Goal: Task Accomplishment & Management: Use online tool/utility

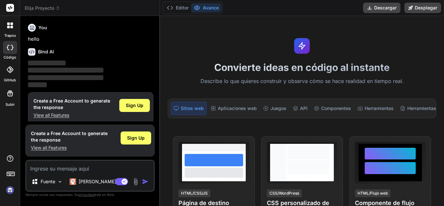
type textarea "x"
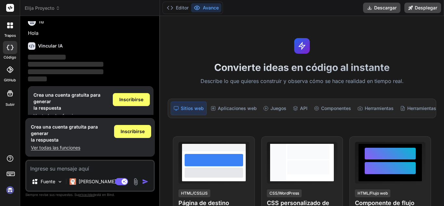
type textarea "c"
type textarea "x"
type textarea "cr"
type textarea "x"
type textarea "cre"
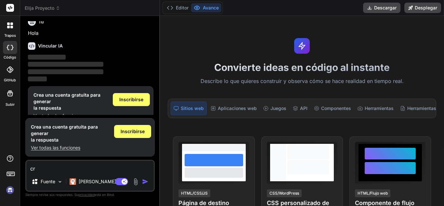
type textarea "x"
type textarea "crea"
type textarea "x"
type textarea "crea"
type textarea "x"
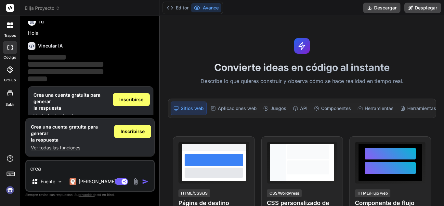
type textarea "crea u"
type textarea "x"
type textarea "crea un"
type textarea "x"
type textarea "crea una"
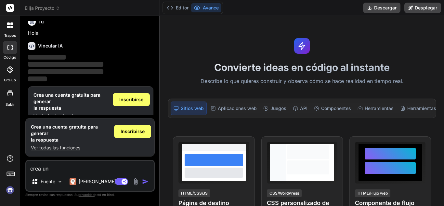
type textarea "x"
type textarea "crea una"
type textarea "x"
type textarea "crea una a"
type textarea "x"
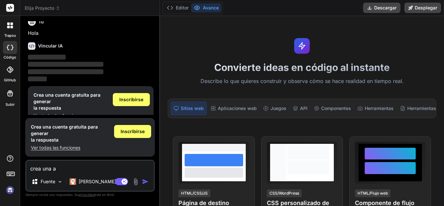
type textarea "crea una ap"
type textarea "x"
type textarea "crea una apl"
type textarea "x"
type textarea "crea una apli"
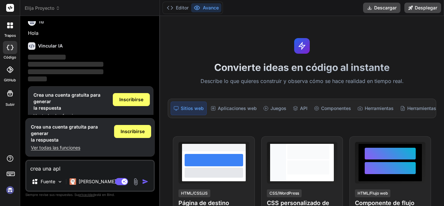
type textarea "x"
type textarea "crea una aplic"
type textarea "x"
type textarea "crea una aplica"
type textarea "x"
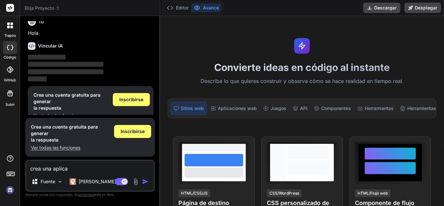
type textarea "crea una aplicac"
type textarea "x"
type textarea "crea una aplicaci"
type textarea "x"
type textarea "crea una aplicacio"
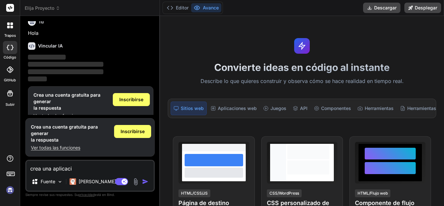
type textarea "x"
type textarea "crea una aplicacion"
type textarea "x"
type textarea "crea una aplicacion"
type textarea "x"
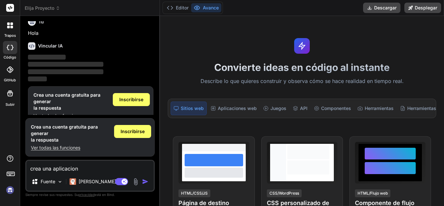
type textarea "crea una aplicacion e"
type textarea "x"
type textarea "crea una aplicacion es"
type textarea "x"
type textarea "crea una aplicacion es"
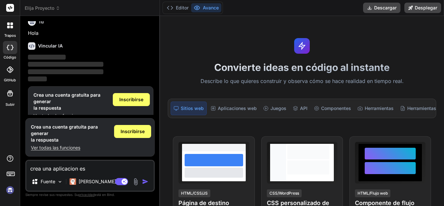
type textarea "x"
type textarea "crea una aplicacion es"
type textarea "x"
type textarea "crea una aplicacion e"
type textarea "x"
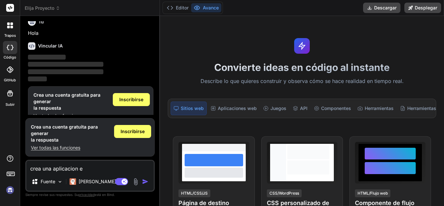
type textarea "crea una aplicacion en"
type textarea "x"
type textarea "crea una aplicacion en"
type textarea "x"
type textarea "crea una aplicacion en r"
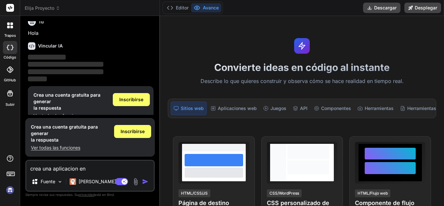
type textarea "x"
type textarea "crea una aplicacion en re"
type textarea "x"
type textarea "crea una aplicacion en rea"
type textarea "x"
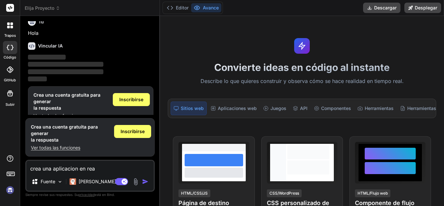
type textarea "crea una aplicacion en reac"
type textarea "x"
type textarea "crea una aplicacion en react"
type textarea "x"
type textarea "crea una aplicacion en react"
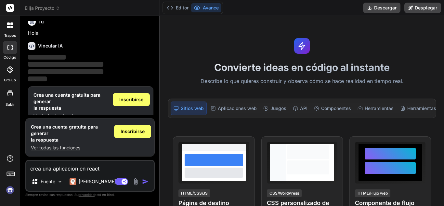
type textarea "x"
type textarea "crea una aplicacion en react f"
type textarea "x"
type textarea "crea una aplicacion en react fu"
type textarea "x"
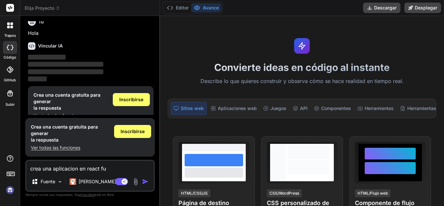
type textarea "crea una aplicacion en react ful"
type textarea "x"
type textarea "crea una aplicacion en react full"
type textarea "x"
type textarea "crea una aplicacion en react full"
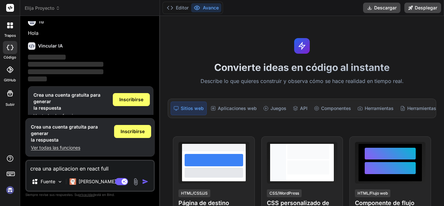
type textarea "x"
type textarea "crea una aplicacion en react full s"
type textarea "x"
type textarea "crea una aplicacion en react full st"
type textarea "x"
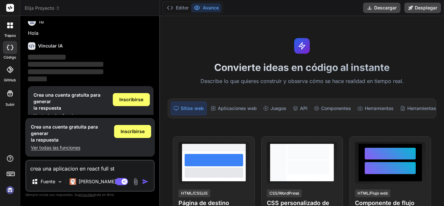
type textarea "crea una aplicacion en react full sta"
type textarea "x"
type textarea "crea una aplicacion en react full stac"
type textarea "x"
type textarea "crea una aplicacion en react full stack"
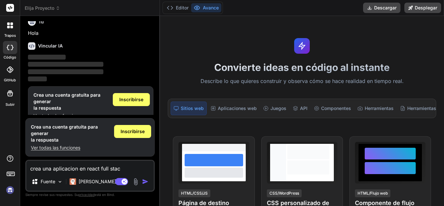
type textarea "x"
type textarea "crea una aplicacion en react full stack"
type textarea "x"
type textarea "crea una aplicacion en react full stack p"
type textarea "x"
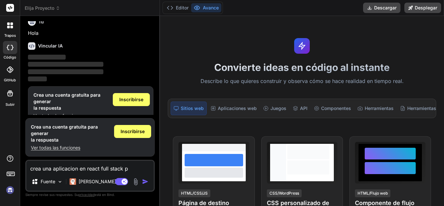
type textarea "crea una aplicacion en react full stack pa"
type textarea "x"
type textarea "crea una aplicacion en react full stack par"
type textarea "x"
type textarea "crea una aplicacion en react full stack para"
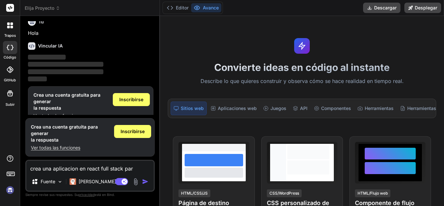
type textarea "x"
type textarea "crea una aplicacion en react full stack para"
type textarea "x"
type textarea "crea una aplicacion en react full stack para t"
type textarea "x"
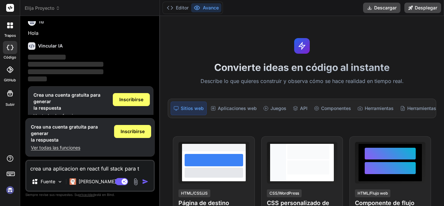
type textarea "crea una aplicacion en react full stack para ta"
type textarea "x"
type textarea "crea una aplicacion en react full stack para tar"
type textarea "x"
type textarea "crea una aplicacion en react full stack para tare"
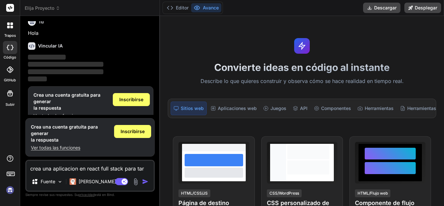
type textarea "x"
type textarea "crea una aplicacion en react full stack para tarea"
type textarea "x"
type textarea "crea una aplicacion en react full stack para tareas"
type textarea "x"
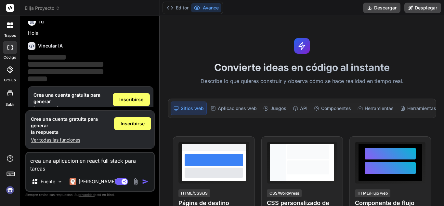
type textarea "crea una aplicacion en react full stack para tareas."
type textarea "x"
type textarea "crea una aplicacion en react full stack para tareas."
type textarea "x"
type textarea "crea una aplicacion en react full stack para tareas. c"
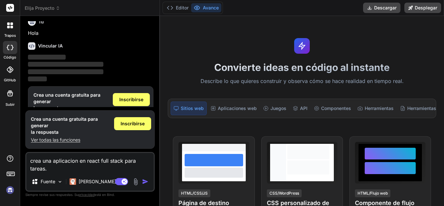
type textarea "x"
type textarea "crea una aplicacion en react full stack para tareas. cu"
type textarea "x"
type textarea "crea una aplicacion en react full stack para tareas. cua"
type textarea "x"
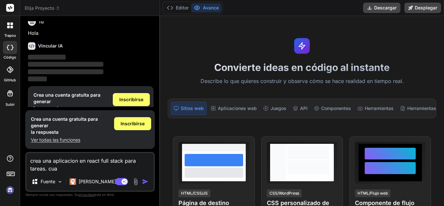
type textarea "crea una aplicacion en react full stack para tareas. cuan"
type textarea "x"
type textarea "crea una aplicacion en react full stack para tareas. cuand"
type textarea "x"
type textarea "crea una aplicacion en react full stack para tareas. cuando"
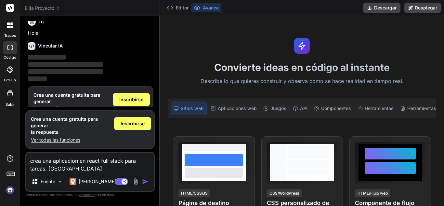
type textarea "x"
type textarea "crea una aplicacion en react full stack para tareas. cuando"
type textarea "x"
type textarea "crea una aplicacion en react full stack para tareas. cuando"
type textarea "x"
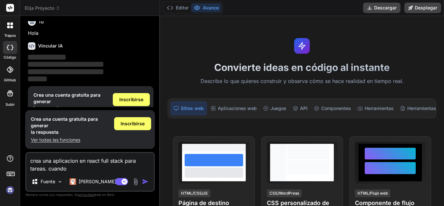
type textarea "crea una aplicacion en react full stack para tareas. cuand"
type textarea "x"
type textarea "crea una aplicacion en react full stack para tareas. cuan"
type textarea "x"
type textarea "crea una aplicacion en react full stack para tareas. cua"
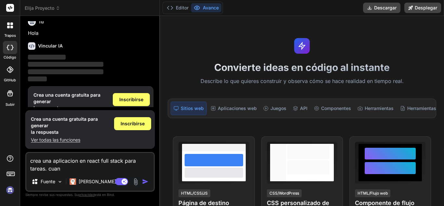
type textarea "x"
type textarea "crea una aplicacion en react full stack para tareas. cu"
type textarea "x"
type textarea "crea una aplicacion en react full stack para tareas. c"
type textarea "x"
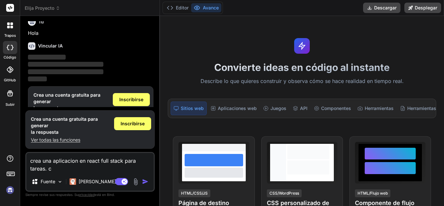
type textarea "crea una aplicacion en react full stack para tareas."
type textarea "x"
type textarea "crea una aplicacion en react full stack para tareas. c"
type textarea "x"
type textarea "crea una aplicacion en react full stack para tareas. cr"
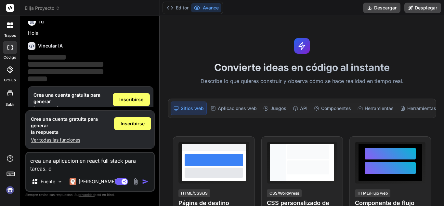
type textarea "x"
type textarea "crea una aplicacion en react full stack para tareas. cre"
type textarea "x"
type textarea "crea una aplicacion en react full stack para tareas. crea"
type textarea "x"
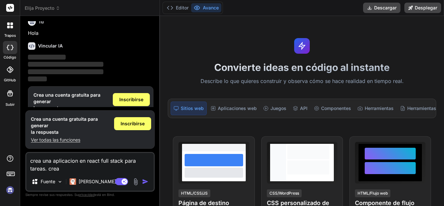
type textarea "crea una aplicacion en react full stack para tareas. creae"
type textarea "x"
type textarea "crea una aplicacion en react full stack para tareas. creaer"
type textarea "x"
type textarea "crea una aplicacion en react full stack para tareas. creae"
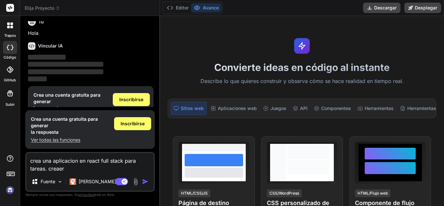
type textarea "x"
type textarea "crea una aplicacion en react full stack para tareas. crea"
type textarea "x"
type textarea "crea una aplicacion en react full stack para tareas. cre"
type textarea "x"
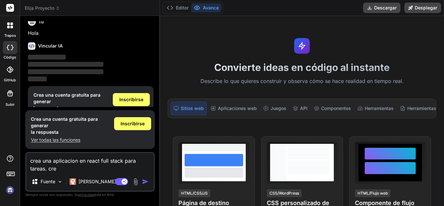
type textarea "crea una aplicacion en react full stack para tareas. crea"
type textarea "x"
type textarea "crea una aplicacion en react full stack para tareas. crear"
type textarea "x"
type textarea "crea una aplicacion en react full stack para tareas. crear"
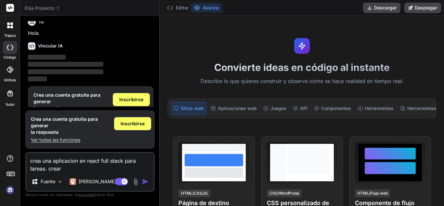
type textarea "x"
type textarea "crea una aplicacion en react full stack para tareas. crear t"
type textarea "x"
type textarea "crea una aplicacion en react full stack para tareas. crear ta"
type textarea "x"
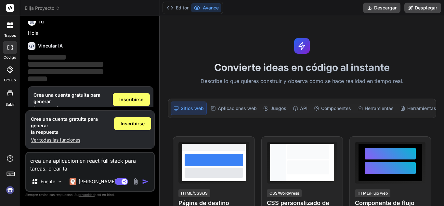
type textarea "crea una aplicacion en react full stack para tareas. crear tar"
type textarea "x"
type textarea "crea una aplicacion en react full stack para tareas. crear tare"
type textarea "x"
type textarea "crea una aplicacion en react full stack para tareas. crear tar"
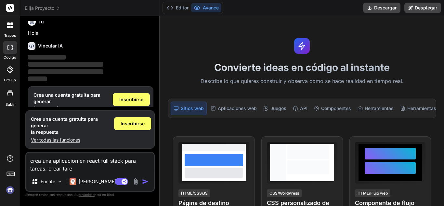
type textarea "x"
type textarea "crea una aplicacion en react full stack para tareas. crear ta"
type textarea "x"
type textarea "crea una aplicacion en react full stack para tareas. crear t"
type textarea "x"
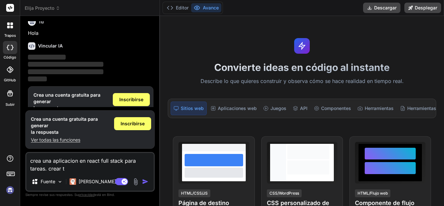
type textarea "crea una aplicacion en react full stack para tareas. crear"
type textarea "x"
type textarea "crea una aplicacion en react full stack para tareas. crear"
type textarea "x"
type textarea "crea una aplicacion en react full stack para tareas. crea"
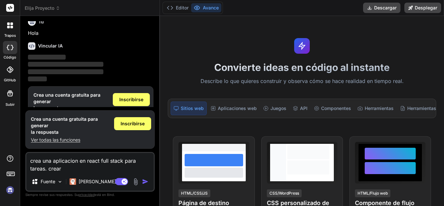
type textarea "x"
type textarea "crea una aplicacion en react full stack para tareas. cre"
type textarea "x"
type textarea "crea una aplicacion en react full stack para tareas. cr"
type textarea "x"
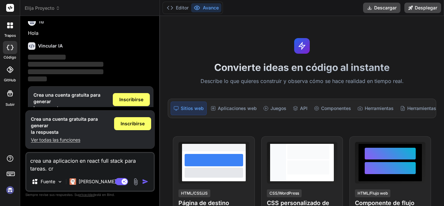
type textarea "crea una aplicacion en react full stack para tareas. c"
type textarea "x"
type textarea "crea una aplicacion en react full stack para tareas."
type textarea "x"
type textarea "crea una aplicación en react full stack para tareas."
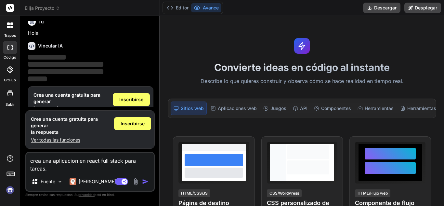
type textarea "x"
type textarea "crea una aplicación en react full stack para tareas."
click at [127, 122] on font "Inscribirse" at bounding box center [133, 124] width 24 height 6
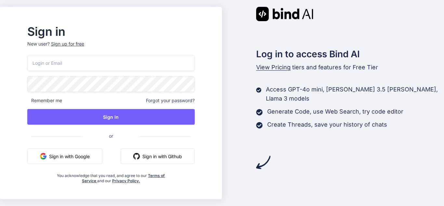
click at [73, 155] on button "Sign in with Google" at bounding box center [64, 156] width 75 height 16
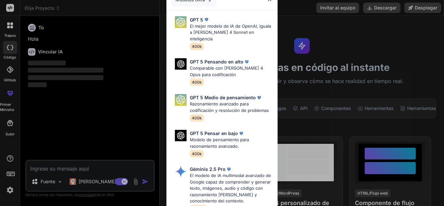
click at [443, 33] on div "Modelos Ultra GPT 5 El mejor modelo de IA de OpenAI, iguala a Claude 4 Sonnet e…" at bounding box center [222, 103] width 444 height 206
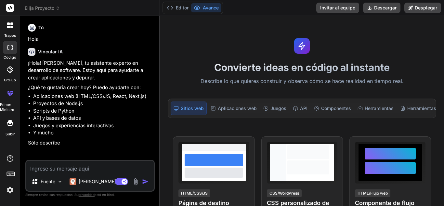
click at [93, 169] on textarea at bounding box center [89, 167] width 127 height 12
type textarea "x"
type textarea "c"
type textarea "x"
type textarea "cr"
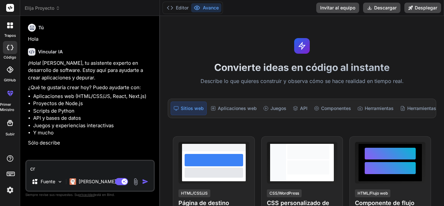
type textarea "x"
type textarea "cre"
type textarea "x"
type textarea "crea"
type textarea "x"
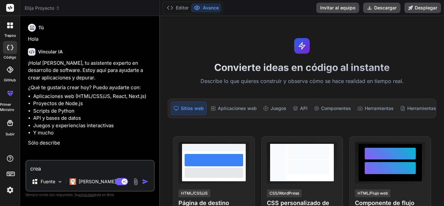
type textarea "crea"
type textarea "x"
type textarea "crea u"
type textarea "x"
type textarea "crea un"
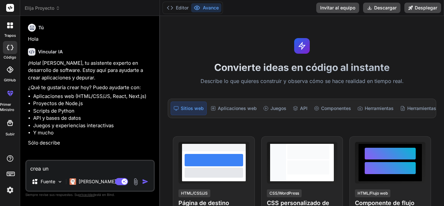
type textarea "x"
type textarea "crea una"
type textarea "x"
type textarea "crea una p"
type textarea "x"
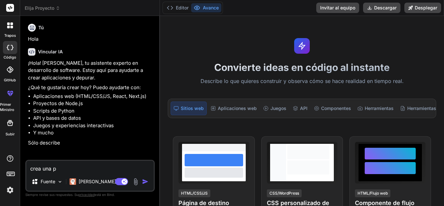
type textarea "crea una pe"
type textarea "x"
type textarea "crea una peq"
type textarea "x"
type textarea "crea una pequ"
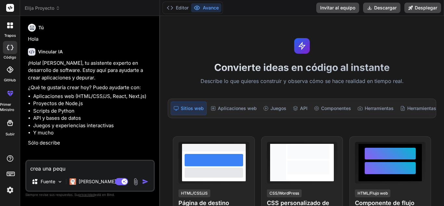
type textarea "x"
type textarea "crea una peque"
type textarea "x"
type textarea "crea una pequeñ"
type textarea "x"
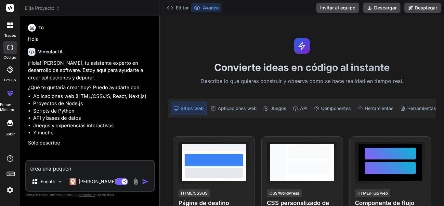
type textarea "crea una pequeña"
type textarea "x"
type textarea "crea una pequeña"
type textarea "x"
type textarea "crea una pequeña a"
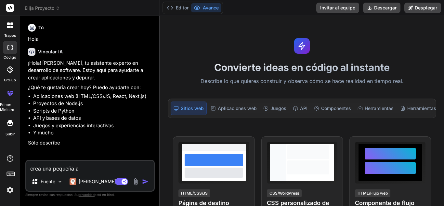
type textarea "x"
type textarea "crea una pequeña ap"
type textarea "x"
type textarea "crea una pequeña apl"
type textarea "x"
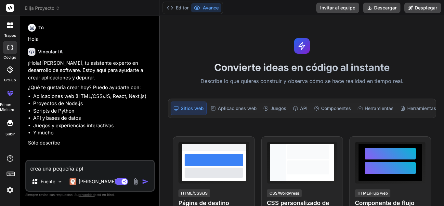
type textarea "crea una pequeña apli"
type textarea "x"
type textarea "crea una pequeña aplic"
type textarea "x"
type textarea "crea una pequeña aplica"
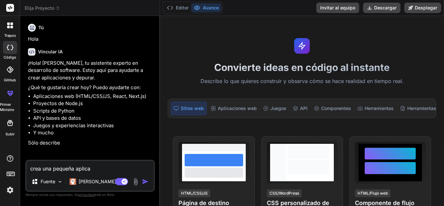
type textarea "x"
type textarea "crea una pequeña aplicai"
type textarea "x"
type textarea "crea una pequeña aplicaio"
type textarea "x"
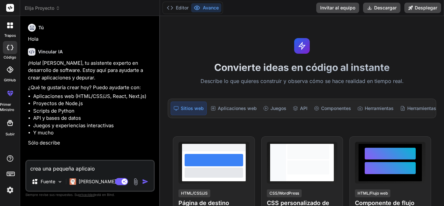
type textarea "crea una pequeña aplicaioc"
type textarea "x"
type textarea "crea una pequeña aplicaio"
type textarea "x"
type textarea "crea una pequeña aplicai"
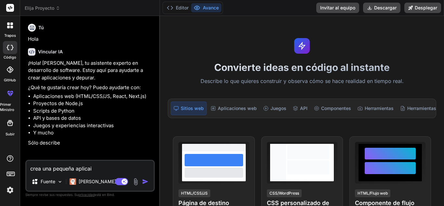
type textarea "x"
type textarea "crea una pequeña aplicac"
type textarea "x"
type textarea "crea una pequeña aplicaci"
type textarea "x"
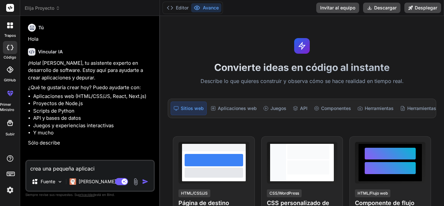
type textarea "crea una pequeña aplicacio"
type textarea "x"
type textarea "crea una pequeña aplicacion"
type textarea "x"
type textarea "crea una pequeña aplicacion"
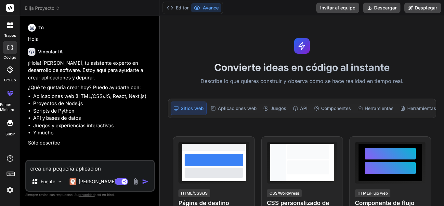
type textarea "x"
type textarea "crea una pequeña aplicacion f"
type textarea "x"
type textarea "crea una pequeña aplicacion fu"
type textarea "x"
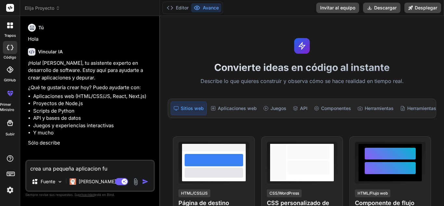
type textarea "crea una pequeña aplicacion ful"
type textarea "x"
type textarea "crea una pequeña aplicacion full"
type textarea "x"
type textarea "crea una pequeña aplicacion full"
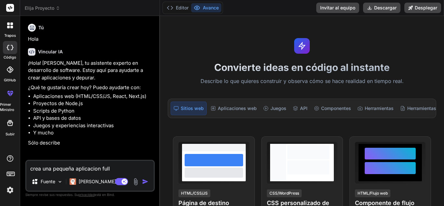
type textarea "x"
type textarea "crea una pequeña aplicacion full s"
type textarea "x"
type textarea "crea una pequeña aplicacion full sta"
type textarea "x"
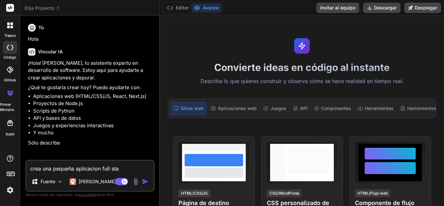
type textarea "crea una pequeña aplicacion full stac"
type textarea "x"
type textarea "crea una pequeña aplicacion full stack"
type textarea "x"
type textarea "crea una pequeña aplicacion full stack"
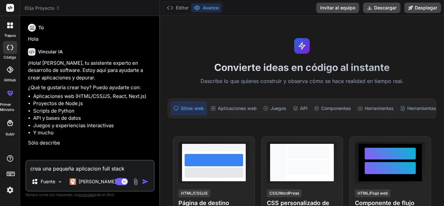
type textarea "x"
type textarea "crea una pequeña aplicacion full stack d"
type textarea "x"
type textarea "crea una pequeña aplicacion full stack de"
type textarea "x"
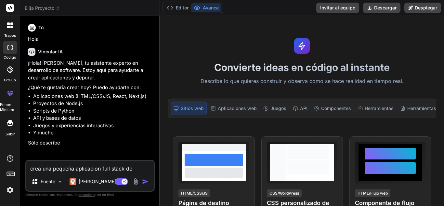
type textarea "crea una pequeña aplicacion full stack d"
type textarea "x"
type textarea "crea una pequeña aplicacion full stack"
type textarea "x"
type textarea "crea una pequeña aplicacion full stack pa"
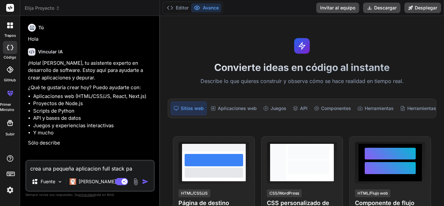
type textarea "x"
type textarea "crea una pequeña aplicacion full stack par"
type textarea "x"
type textarea "crea una pequeña aplicacion full stack para"
type textarea "x"
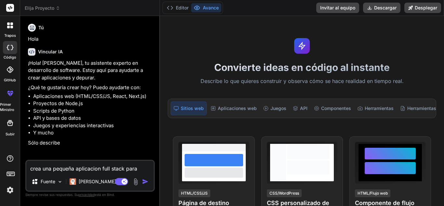
type textarea "crea una pequeña aplicacion full stack para"
type textarea "x"
type textarea "crea una pequeña aplicacion full stack para t"
type textarea "x"
type textarea "crea una pequeña aplicacion full stack para ta"
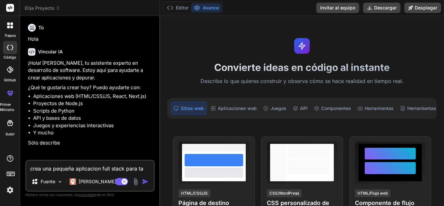
type textarea "x"
type textarea "crea una pequeña aplicacion full stack para tar"
type textarea "x"
type textarea "crea una pequeña aplicacion full stack para tare"
type textarea "x"
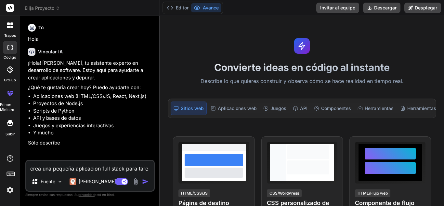
type textarea "crea una pequeña aplicacion full stack para tarea"
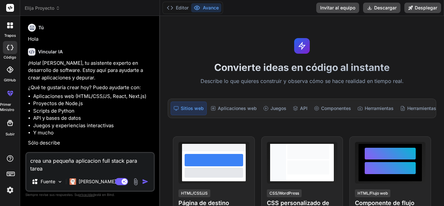
type textarea "x"
type textarea "crea una pequeña aplicacion full stack para tareas"
type textarea "x"
type textarea "crea una pequeña aplicacion full stack para tareas."
type textarea "x"
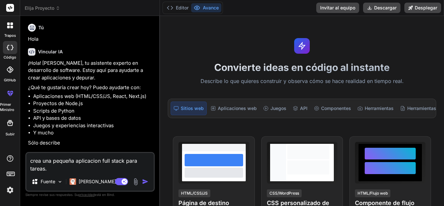
type textarea "crea una pequeña aplicacion full stack para tareas."
type textarea "x"
type textarea "crea una pequeña aplicacion full stack para tareas. q"
type textarea "x"
type textarea "crea una pequeña aplicacion full stack para tareas. qu"
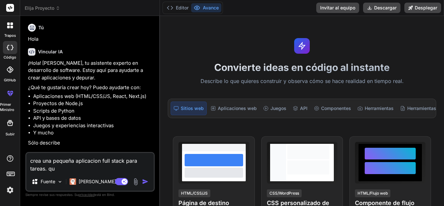
type textarea "x"
type textarea "crea una pequeña aplicacion full stack para tareas. que"
type textarea "x"
type textarea "crea una pequeña aplicacion full stack para tareas. que"
type textarea "x"
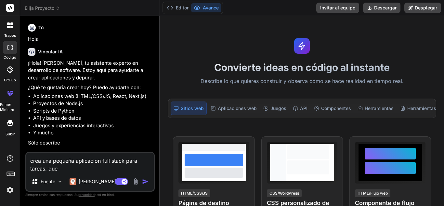
type textarea "crea una pequeña aplicacion full stack para tareas. que t"
type textarea "x"
type textarea "crea una pequeña aplicacion full stack para tareas. que te"
type textarea "x"
type textarea "crea una pequeña aplicacion full stack para tareas. que ten"
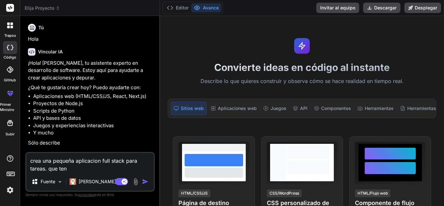
type textarea "x"
type textarea "crea una pequeña aplicacion full stack para tareas. que teng"
type textarea "x"
type textarea "crea una pequeña aplicacion full stack para tareas. que tenga"
type textarea "x"
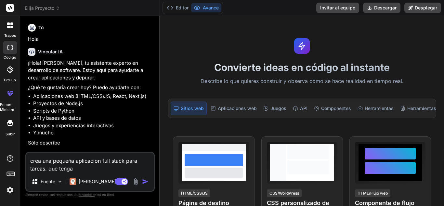
type textarea "crea una pequeña aplicacion full stack para tareas. que tenga"
type textarea "x"
type textarea "crea una pequeña aplicacion full stack para tareas. que tenga e"
type textarea "x"
type textarea "crea una pequeña aplicacion full stack para tareas. que tenga el"
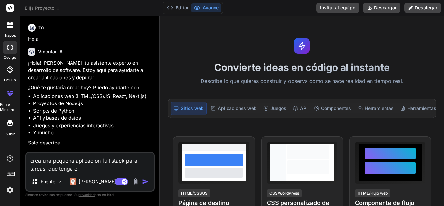
type textarea "x"
type textarea "crea una pequeña aplicacion full stack para tareas. que tenga el"
type textarea "x"
type textarea "crea una pequeña aplicacion full stack para tareas. que tenga el C"
type textarea "x"
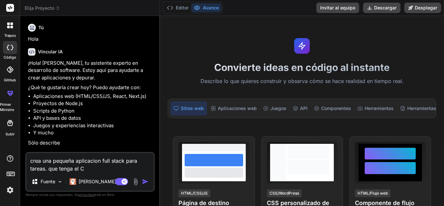
type textarea "crea una pequeña aplicacion full stack para tareas. que tenga el CR"
type textarea "x"
type textarea "crea una pequeña aplicacion full stack para tareas. que tenga el CRU"
type textarea "x"
type textarea "crea una pequeña aplicacion full stack para tareas. que tenga el CRUD"
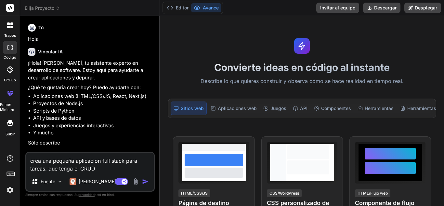
type textarea "x"
type textarea "crea una pequeña aplicacion full stack para tareas. que tenga el CRUD"
type textarea "x"
type textarea "crea una pequeña aplicacion full stack para tareas. que tenga el CRUD"
type textarea "x"
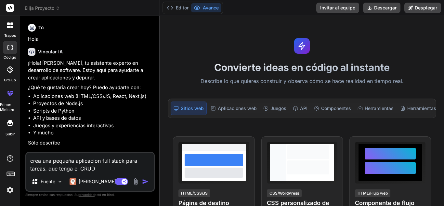
type textarea "crea una pequeña aplicacion full stack para tareas. que tenga el CRUD."
type textarea "x"
type textarea "crea una pequeña aplicacion full stack para tareas. que tenga el CRUD."
paste textarea "organizar y gestionar pendientes, recordatorios y proyectos. para que tengas un…"
type textarea "x"
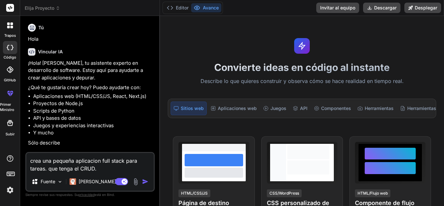
type textarea "crea una pequeña aplicacion full stack para tareas. que tenga el CRUD. organiza…"
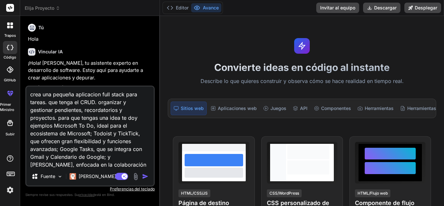
click at [95, 95] on textarea "crea una pequeña aplicacion full stack para tareas. que tenga el CRUD. organiza…" at bounding box center [89, 126] width 127 height 81
type textarea "x"
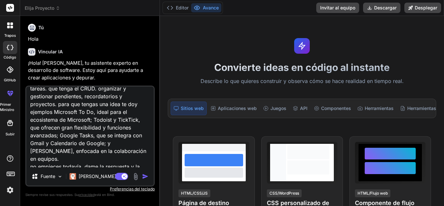
scroll to position [25, 0]
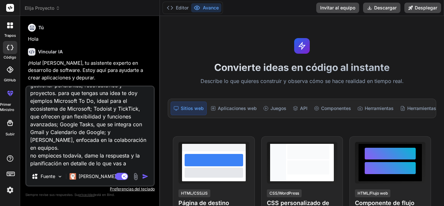
type textarea "crea una pequeña aplicación full stack para tareas. que tenga el CRUD. organiza…"
click at [144, 176] on img "button" at bounding box center [145, 176] width 6 height 6
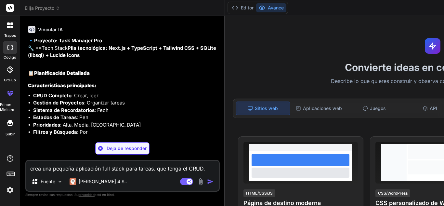
scroll to position [186, 0]
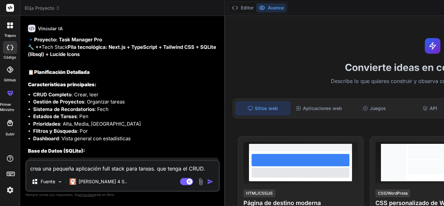
type textarea "x"
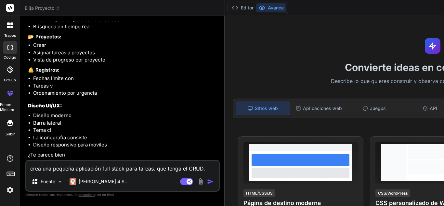
scroll to position [961, 0]
click at [96, 169] on textarea "crea una pequeña aplicación full stack para tareas. que tenga el CRUD. organiza…" at bounding box center [122, 167] width 192 height 12
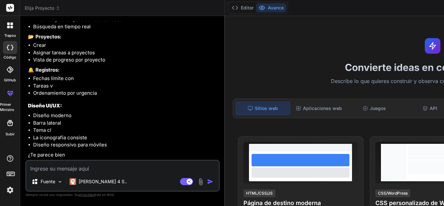
type textarea "x"
type textarea "s"
type textarea "x"
type textarea "si"
type textarea "x"
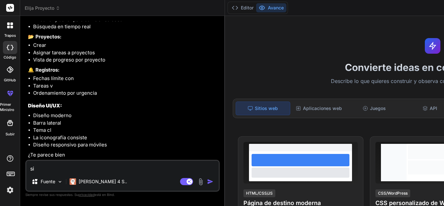
type textarea "si,"
type textarea "x"
type textarea "si,"
type textarea "x"
type textarea "si, m"
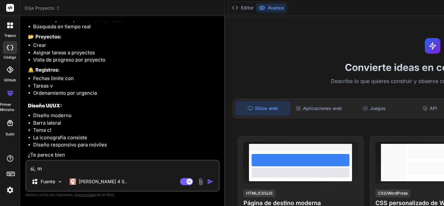
type textarea "x"
type textarea "si, me"
type textarea "x"
type textarea "si, me"
type textarea "x"
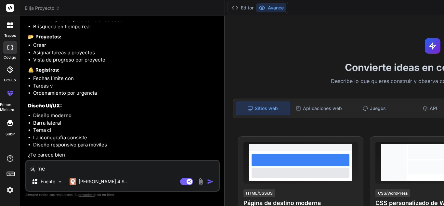
type textarea "si, me p"
type textarea "x"
type textarea "si, me pa"
type textarea "x"
type textarea "si, me par"
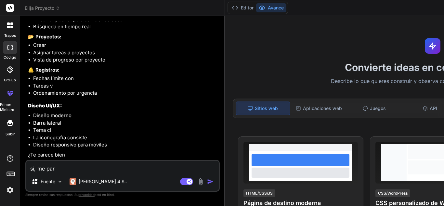
type textarea "x"
type textarea "si, me pare"
type textarea "x"
type textarea "si, me parec"
type textarea "x"
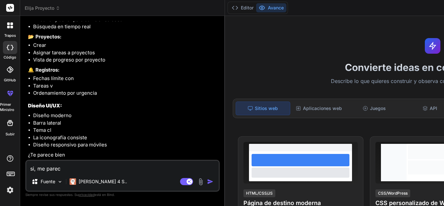
type textarea "si, me parece"
type textarea "x"
type textarea "si, me parece"
type textarea "x"
type textarea "si, me parece b"
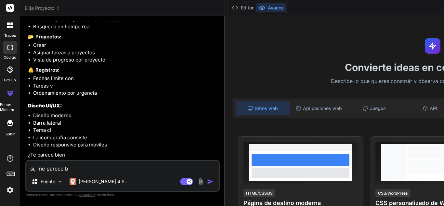
type textarea "x"
type textarea "si, me parece bi"
type textarea "x"
type textarea "si, me parece bie"
type textarea "x"
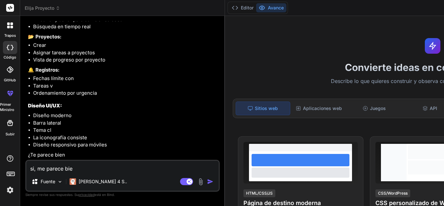
type textarea "si, me parece bien"
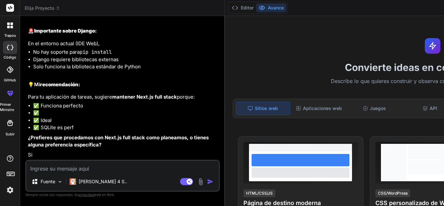
scroll to position [1299, 0]
drag, startPoint x: 89, startPoint y: 169, endPoint x: 109, endPoint y: 42, distance: 128.6
click at [109, 49] on code "pip install" at bounding box center [96, 52] width 32 height 6
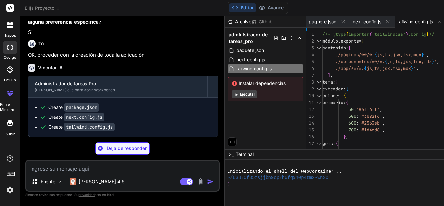
scroll to position [0, 16]
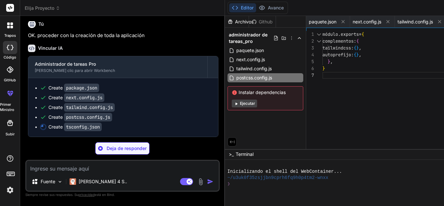
click at [232, 100] on button "Ejecutar" at bounding box center [244, 103] width 25 height 8
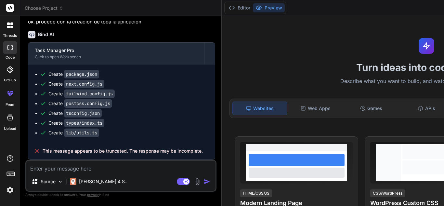
scroll to position [1248, 0]
click at [110, 169] on textarea at bounding box center [120, 167] width 189 height 12
type textarea "x"
type textarea "c"
type textarea "x"
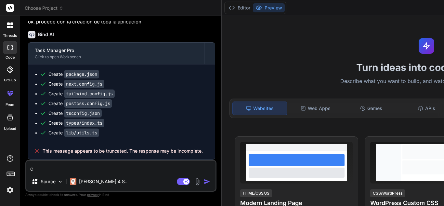
type textarea "co"
type textarea "x"
type textarea "con"
type textarea "x"
type textarea "cont"
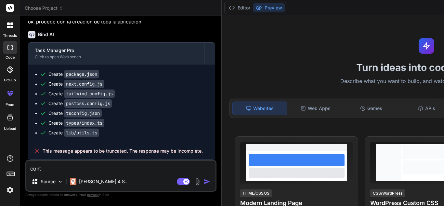
type textarea "x"
type textarea "conti"
type textarea "x"
type textarea "contin"
type textarea "x"
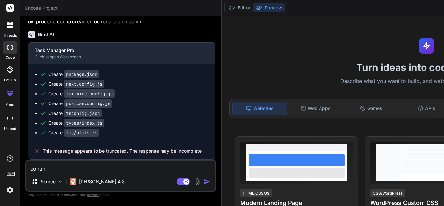
type textarea "continu"
type textarea "x"
type textarea "continua"
type textarea "x"
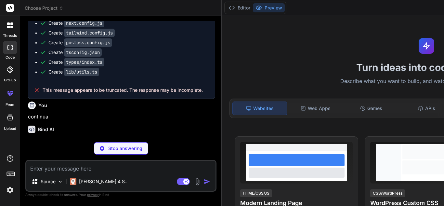
scroll to position [1315, 0]
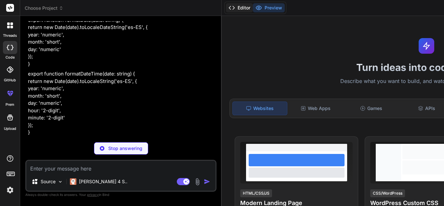
click at [226, 5] on button "Editor" at bounding box center [239, 7] width 27 height 9
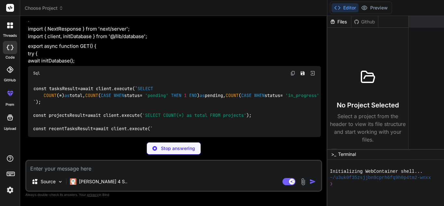
scroll to position [3945, 0]
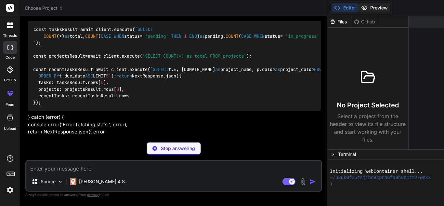
click at [358, 8] on button "Preview" at bounding box center [374, 7] width 32 height 9
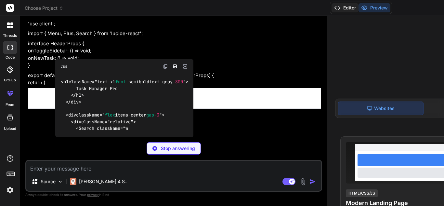
click at [331, 8] on button "Editor" at bounding box center [344, 7] width 27 height 9
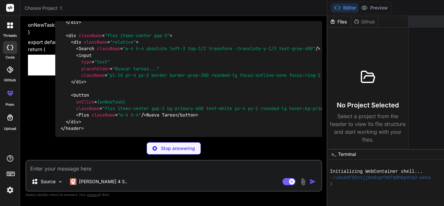
click at [330, 84] on div "No Project Selected Select a project from the header to view its file structure…" at bounding box center [368, 102] width 76 height 82
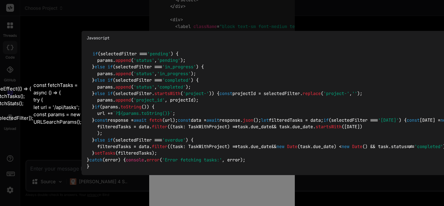
scroll to position [3865, 0]
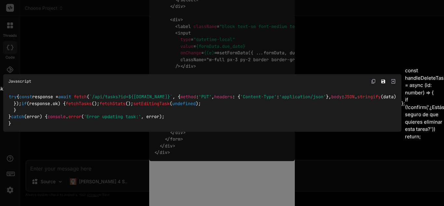
type textarea "x"
drag, startPoint x: 329, startPoint y: 109, endPoint x: 183, endPoint y: 106, distance: 146.2
click at [183, 106] on div "try { const response = await fetch ( `/api/tasks?id= ${[DOMAIN_NAME]} ` , { met…" at bounding box center [202, 110] width 398 height 44
click at [356, 200] on div "{project ? 'Editar Proyecto' : 'Nuevo Proyecto'} Less < form onSubmit ={ handle…" at bounding box center [222, 103] width 444 height 206
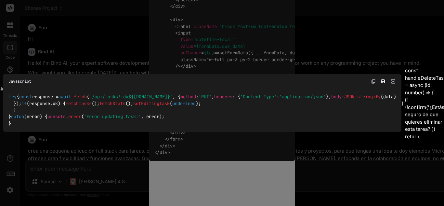
type textarea "x"
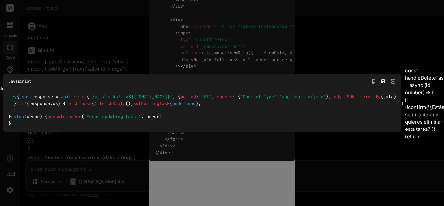
scroll to position [1138, 0]
drag, startPoint x: 414, startPoint y: 74, endPoint x: 315, endPoint y: 73, distance: 98.8
click at [318, 74] on div "{project ? 'Editar Proyecto' : 'Nuevo Proyecto'} Less < form onSubmit ={ handle…" at bounding box center [222, 103] width 444 height 206
click at [405, 80] on p "const handleDeleteTask = async (id: number) => { if (!confirm('¿Estás seguro de…" at bounding box center [425, 103] width 41 height 73
click at [302, 171] on div "{project ? 'Editar Proyecto' : 'Nuevo Proyecto'} Less < form onSubmit ={ handle…" at bounding box center [222, 103] width 444 height 206
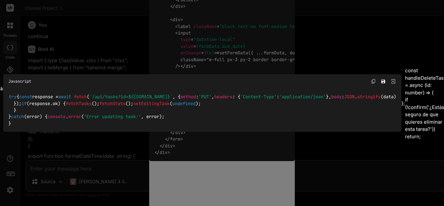
drag, startPoint x: 164, startPoint y: 168, endPoint x: 134, endPoint y: 164, distance: 29.9
click at [162, 168] on div "{project ? 'Editar Proyecto' : 'Nuevo Proyecto'} Less < form onSubmit ={ handle…" at bounding box center [222, 103] width 444 height 206
drag, startPoint x: 118, startPoint y: 171, endPoint x: 107, endPoint y: 170, distance: 10.4
click at [110, 170] on div "{project ? 'Editar Proyecto' : 'Nuevo Proyecto'} Less < form onSubmit ={ handle…" at bounding box center [222, 103] width 444 height 206
click at [94, 166] on div "{project ? 'Editar Proyecto' : 'Nuevo Proyecto'} Less < form onSubmit ={ handle…" at bounding box center [222, 103] width 444 height 206
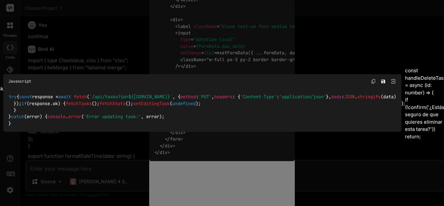
drag, startPoint x: 94, startPoint y: 166, endPoint x: 154, endPoint y: 155, distance: 61.2
click at [135, 169] on div "{project ? 'Editar Proyecto' : 'Nuevo Proyecto'} Less < form onSubmit ={ handle…" at bounding box center [222, 103] width 444 height 206
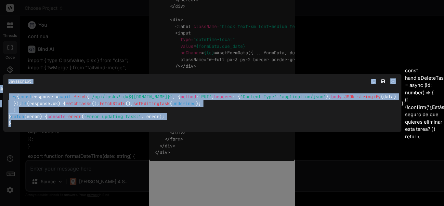
click at [219, 96] on div "try { const response = await fetch ( `/api/tasks?id= ${[DOMAIN_NAME]} ` , { met…" at bounding box center [202, 110] width 398 height 44
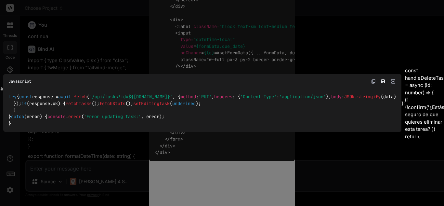
click at [335, 170] on div "{project ? 'Editar Proyecto' : 'Nuevo Proyecto'} Less < form onSubmit ={ handle…" at bounding box center [222, 103] width 444 height 206
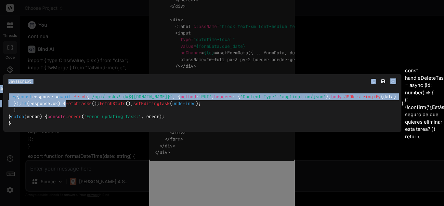
drag, startPoint x: 78, startPoint y: 101, endPoint x: 330, endPoint y: 112, distance: 252.7
click at [330, 112] on div "{project ? 'Editar Proyecto' : 'Nuevo Proyecto'} Less < form onSubmit ={ handle…" at bounding box center [222, 103] width 444 height 206
drag, startPoint x: 233, startPoint y: 111, endPoint x: 228, endPoint y: 112, distance: 5.0
click at [233, 111] on div "try { const response = await fetch ( `/api/tasks?id= ${editingTask.id} ` , { me…" at bounding box center [202, 110] width 398 height 44
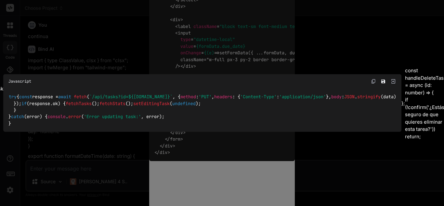
click at [381, 79] on icon "Save file" at bounding box center [383, 81] width 4 height 4
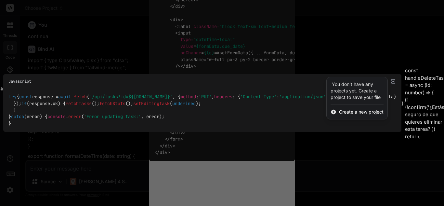
click at [339, 109] on span "Create a new project" at bounding box center [361, 112] width 45 height 6
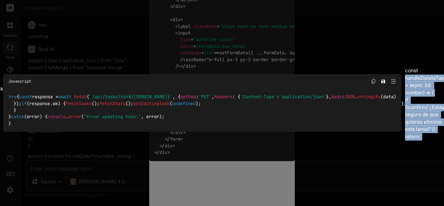
drag, startPoint x: 416, startPoint y: 57, endPoint x: 314, endPoint y: 60, distance: 102.1
click at [348, 67] on div "{project ? 'Editar Proyecto' : 'Nuevo Proyecto'} Less < form onSubmit ={ handle…" at bounding box center [222, 103] width 444 height 206
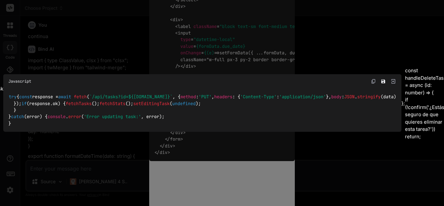
drag, startPoint x: 311, startPoint y: 45, endPoint x: 324, endPoint y: 49, distance: 13.3
click at [312, 74] on div "Javascript" at bounding box center [202, 81] width 398 height 14
click at [371, 79] on img at bounding box center [373, 81] width 5 height 5
drag, startPoint x: 269, startPoint y: 61, endPoint x: 172, endPoint y: 65, distance: 97.2
click at [263, 88] on div "try { const response = await fetch ( `/api/tasks?id= ${editingTask.id} ` , { me…" at bounding box center [202, 110] width 398 height 44
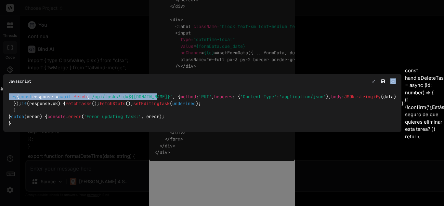
drag, startPoint x: 327, startPoint y: 54, endPoint x: 314, endPoint y: 73, distance: 22.3
click at [316, 74] on div "Javascript try { const response = await fetch ( `/api/tasks?id= ${editingTask.i…" at bounding box center [202, 103] width 398 height 58
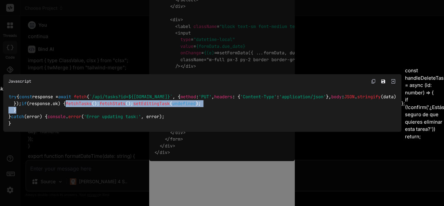
click at [343, 132] on div "try { const response = await fetch ( `/api/tasks?id= ${editingTask.id} ` , { me…" at bounding box center [202, 110] width 398 height 44
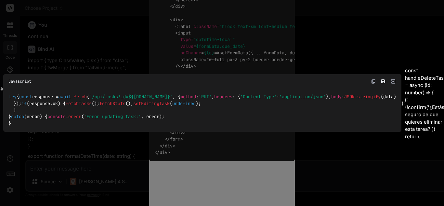
drag, startPoint x: 444, startPoint y: 117, endPoint x: 425, endPoint y: 120, distance: 19.1
drag, startPoint x: 420, startPoint y: 123, endPoint x: 435, endPoint y: 128, distance: 16.1
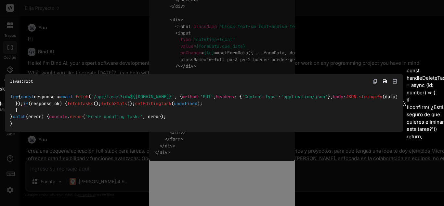
type textarea "x"
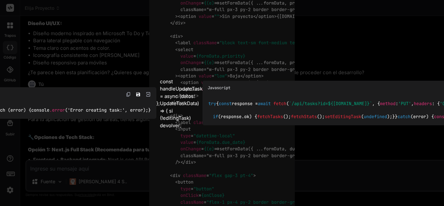
scroll to position [1138, 0]
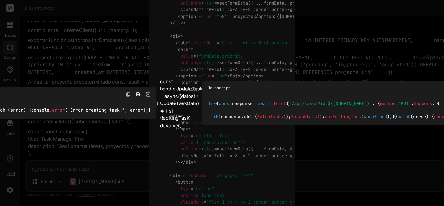
click at [88, 164] on div "{proyecto ? 'Editar Proyecto' : 'Nuevo Proyecto'} Menos < form onSubmit ={ hand…" at bounding box center [222, 103] width 444 height 206
click at [78, 169] on div "{proyecto ? 'Editar Proyecto' : 'Nuevo Proyecto'} Menos < form onSubmit ={ hand…" at bounding box center [222, 103] width 444 height 206
drag, startPoint x: 84, startPoint y: 166, endPoint x: 105, endPoint y: 165, distance: 21.5
click at [105, 165] on div "{proyecto ? 'Editar Proyecto' : 'Nuevo Proyecto'} Menos < form onSubmit ={ hand…" at bounding box center [222, 103] width 444 height 206
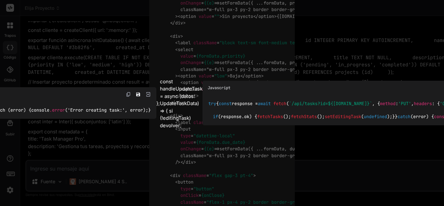
click at [105, 166] on div "{proyecto ? 'Editar Proyecto' : 'Nuevo Proyecto'} Menos < form onSubmit ={ hand…" at bounding box center [222, 103] width 444 height 206
click at [102, 169] on div "{proyecto ? 'Editar Proyecto' : 'Nuevo Proyecto'} Menos < form onSubmit ={ hand…" at bounding box center [222, 103] width 444 height 206
drag, startPoint x: 141, startPoint y: 171, endPoint x: 142, endPoint y: 21, distance: 150.1
click at [145, 171] on div "{proyecto ? 'Editar Proyecto' : 'Nuevo Proyecto'} Menos < form onSubmit ={ hand…" at bounding box center [222, 103] width 444 height 206
